Goal: Task Accomplishment & Management: Complete application form

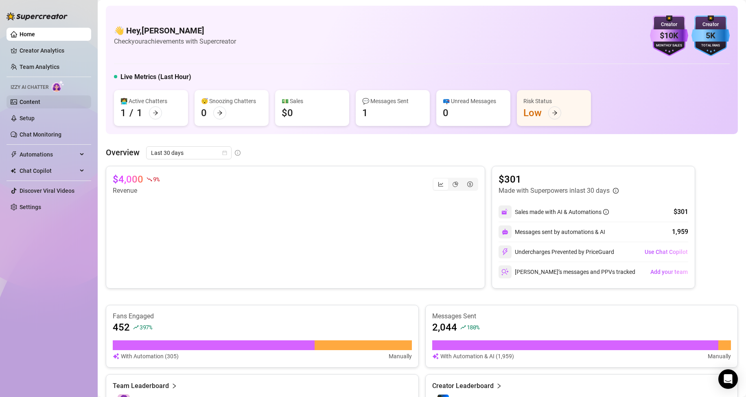
click at [29, 99] on link "Content" at bounding box center [30, 102] width 21 height 7
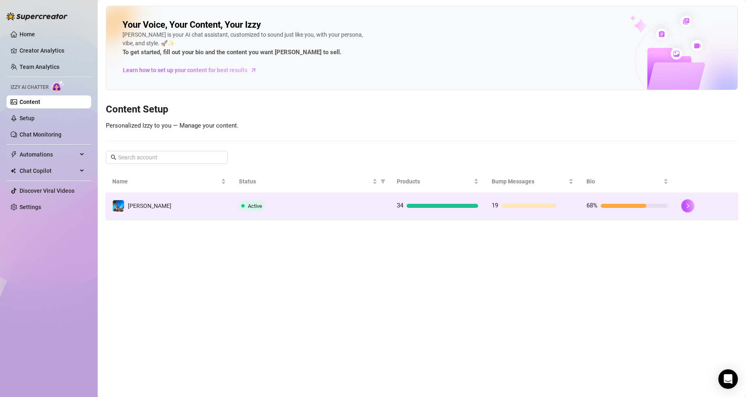
click at [348, 212] on td "Active" at bounding box center [311, 206] width 158 height 26
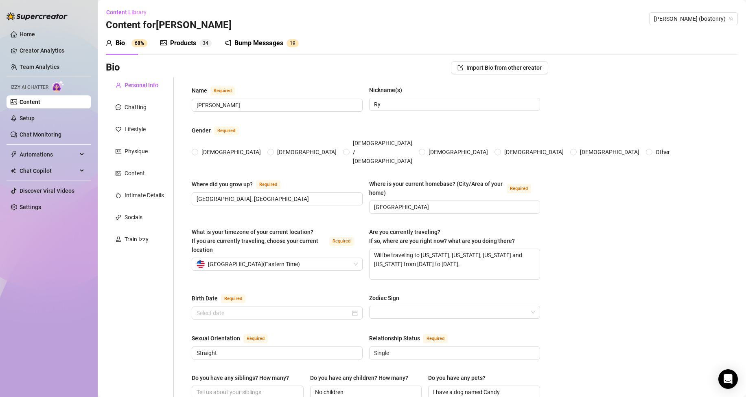
radio input "true"
type input "[DATE]"
click at [35, 23] on div at bounding box center [37, 12] width 61 height 24
click at [33, 31] on link "Home" at bounding box center [27, 34] width 15 height 7
